Goal: Check status: Check status

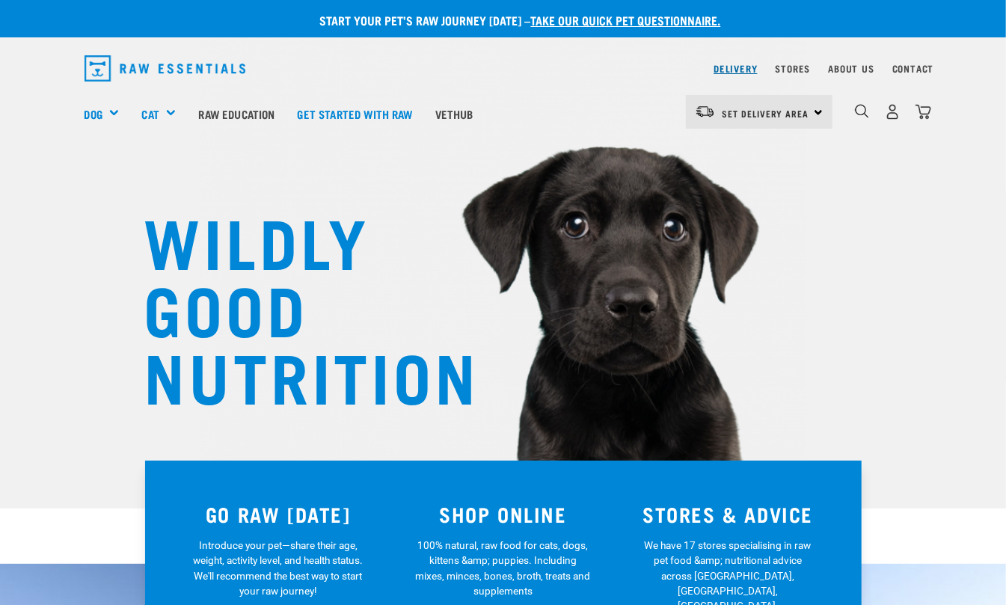
click at [728, 66] on link "Delivery" at bounding box center [735, 68] width 43 height 5
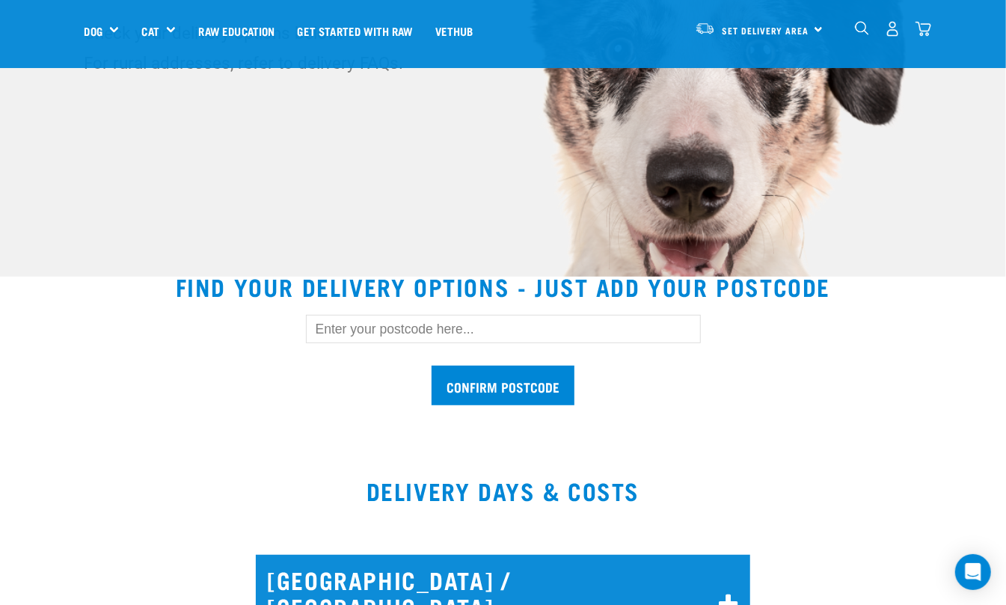
scroll to position [299, 0]
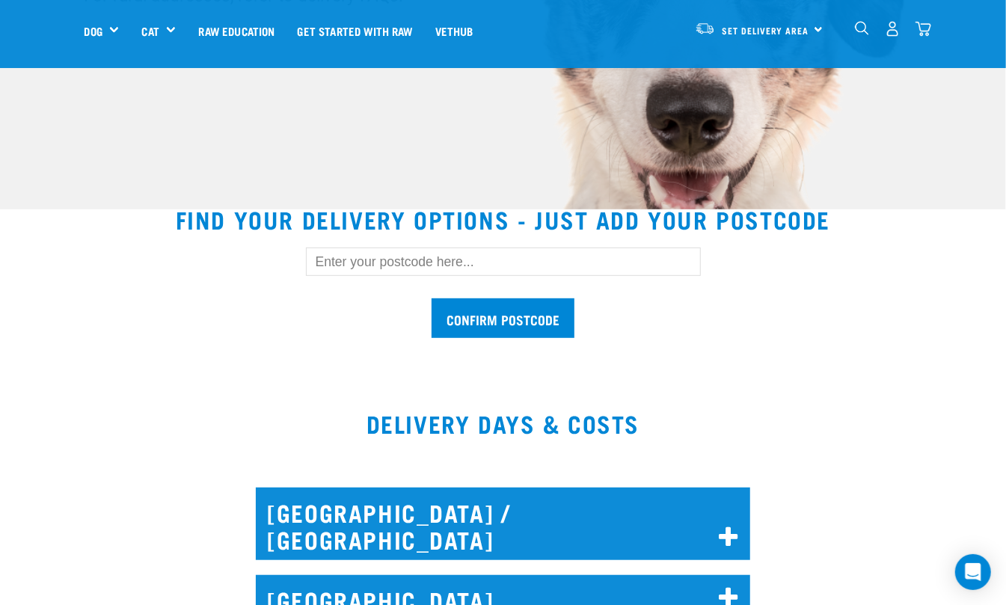
click at [435, 261] on input "text" at bounding box center [503, 262] width 395 height 28
type input "6"
click at [323, 260] on input "text" at bounding box center [503, 262] width 395 height 28
type input "0630"
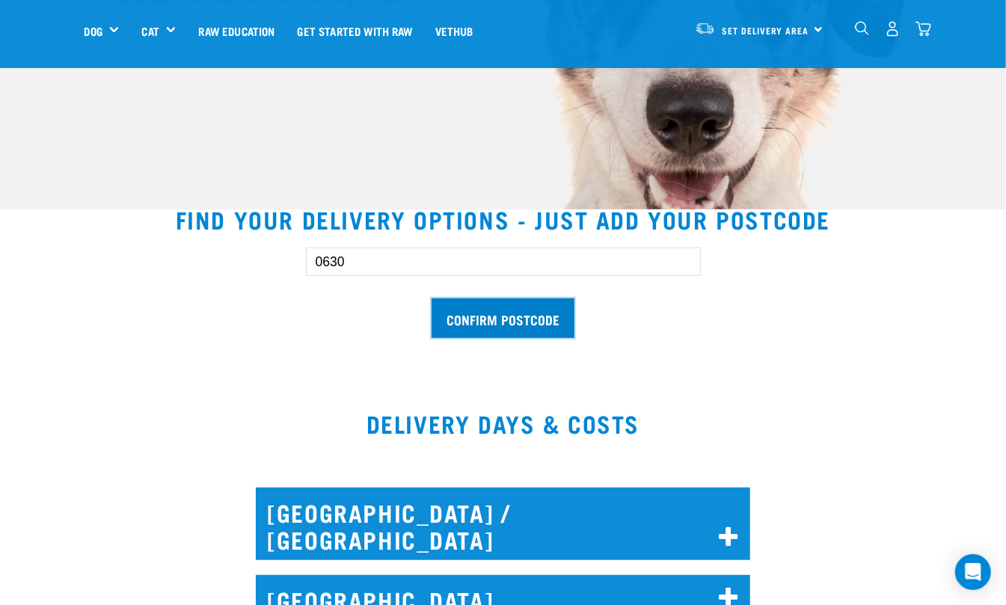
click at [497, 309] on input "Confirm postcode" at bounding box center [503, 318] width 143 height 40
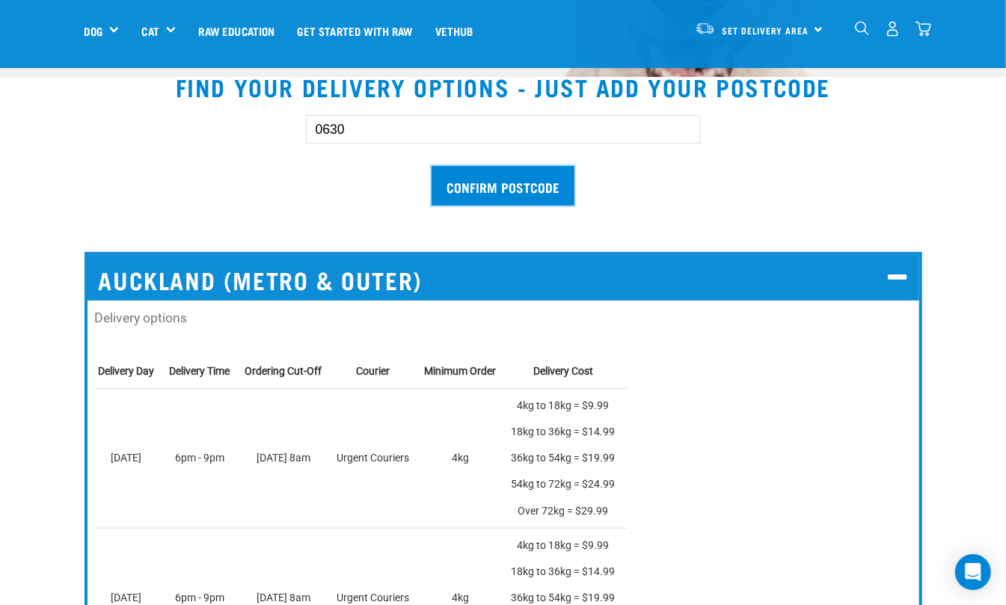
scroll to position [399, 0]
